Goal: Find specific page/section

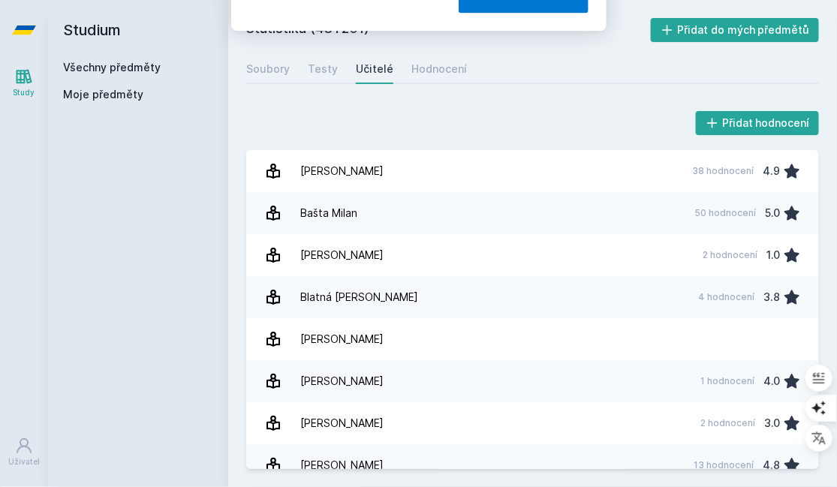
click at [424, 95] on button "Ne" at bounding box center [422, 97] width 53 height 38
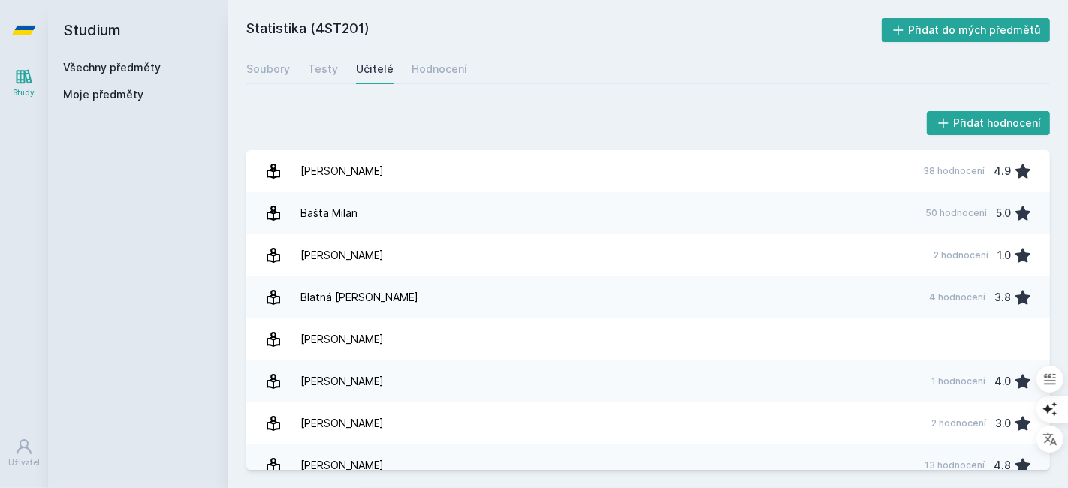
click at [90, 60] on div "Všechny předměty" at bounding box center [138, 67] width 150 height 15
click at [90, 71] on link "Všechny předměty" at bounding box center [112, 67] width 98 height 13
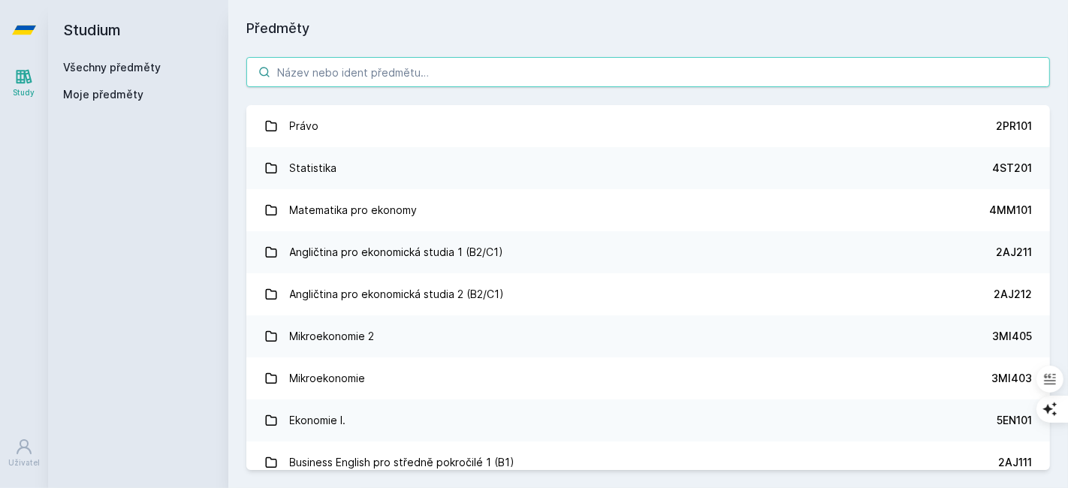
click at [351, 69] on input "search" at bounding box center [647, 72] width 803 height 30
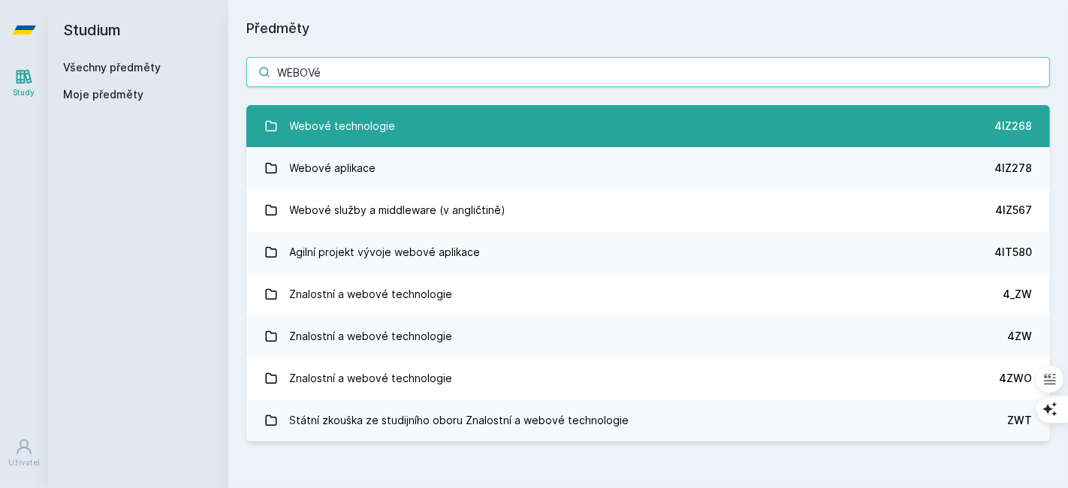
type input "WEBOVé"
click at [409, 119] on link "Webové technologie 4IZ268" at bounding box center [647, 126] width 803 height 42
